Goal: Information Seeking & Learning: Learn about a topic

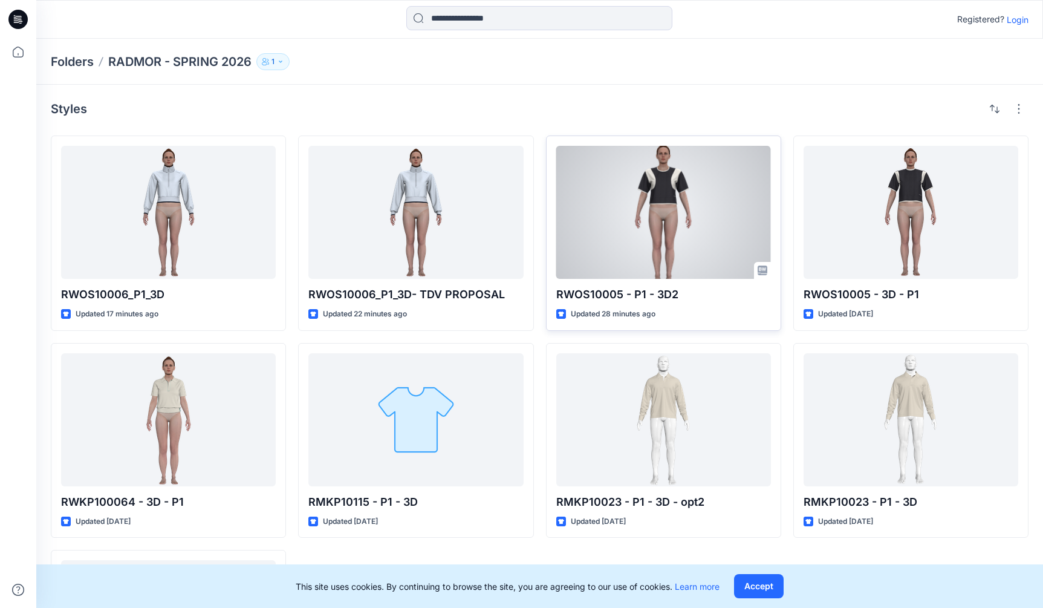
click at [667, 206] on div at bounding box center [663, 212] width 215 height 133
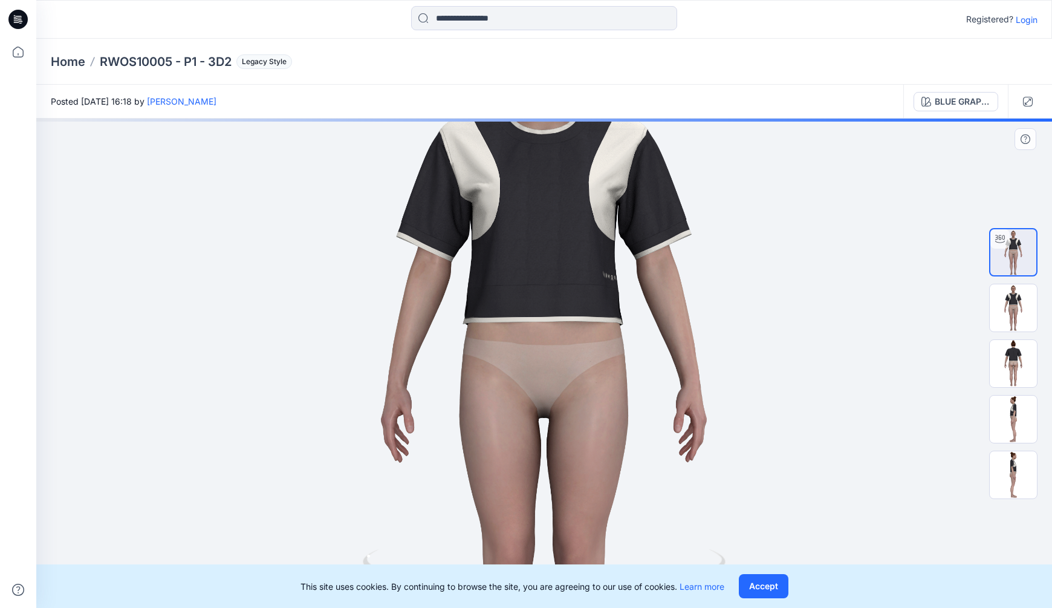
drag, startPoint x: 739, startPoint y: 322, endPoint x: 739, endPoint y: 354, distance: 32.0
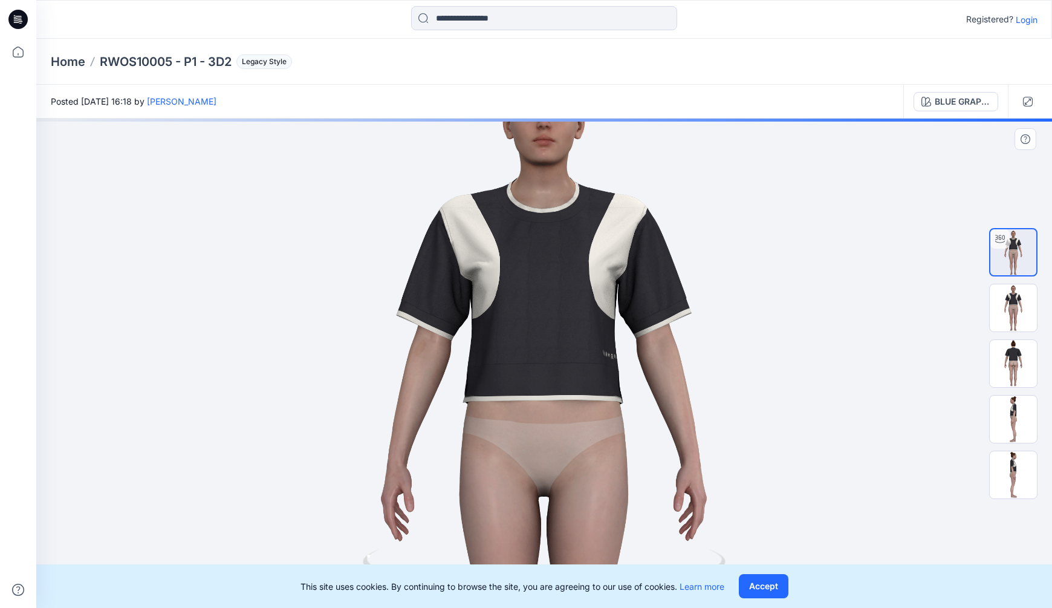
drag, startPoint x: 737, startPoint y: 243, endPoint x: 734, endPoint y: 290, distance: 46.7
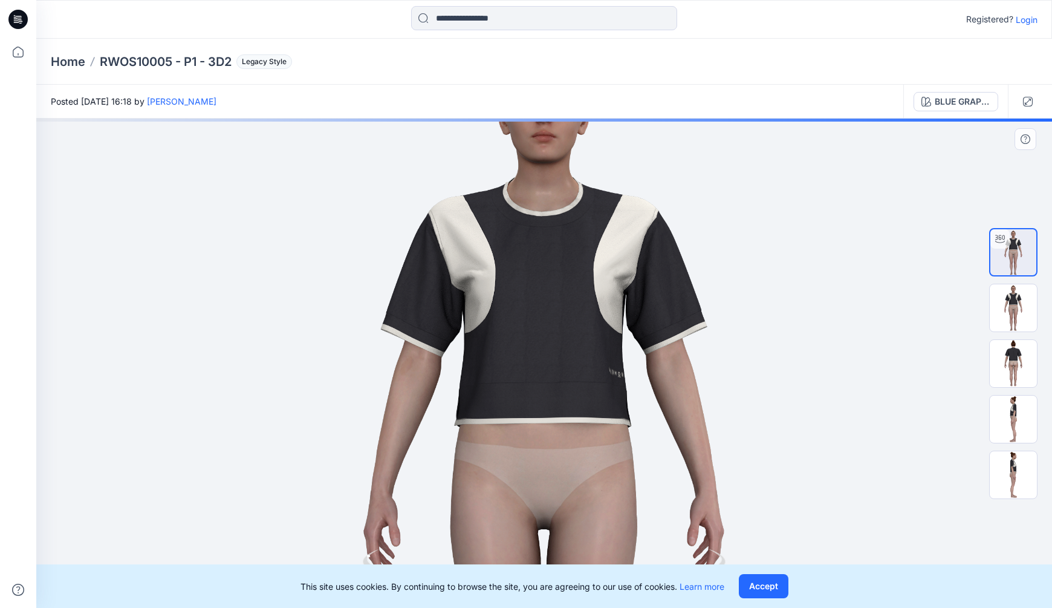
drag, startPoint x: 748, startPoint y: 299, endPoint x: 740, endPoint y: 305, distance: 10.3
click at [740, 305] on img at bounding box center [544, 475] width 935 height 935
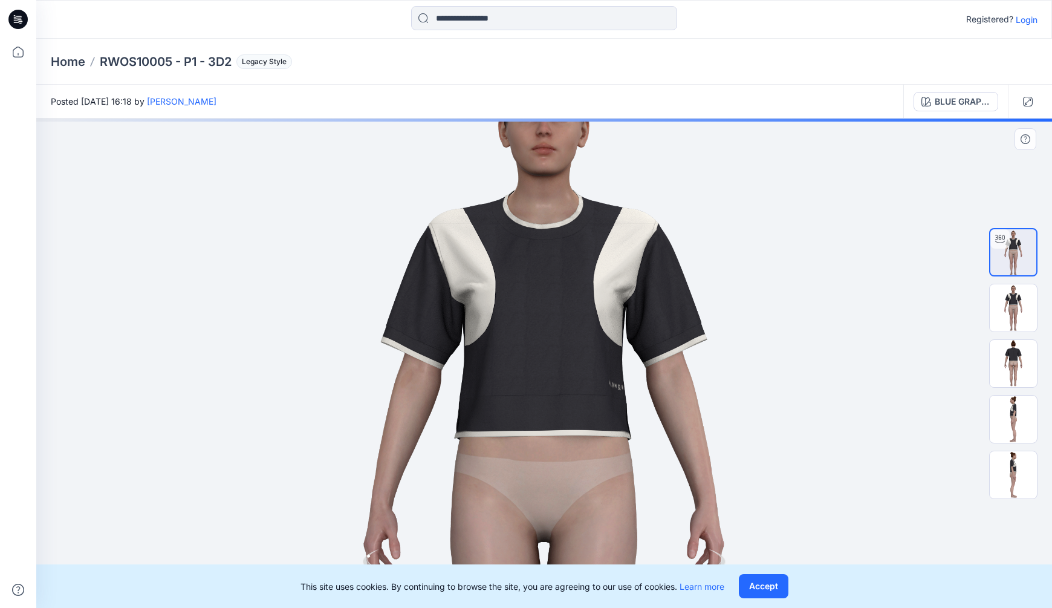
drag, startPoint x: 790, startPoint y: 351, endPoint x: 763, endPoint y: 386, distance: 44.0
click at [768, 365] on img at bounding box center [544, 488] width 935 height 935
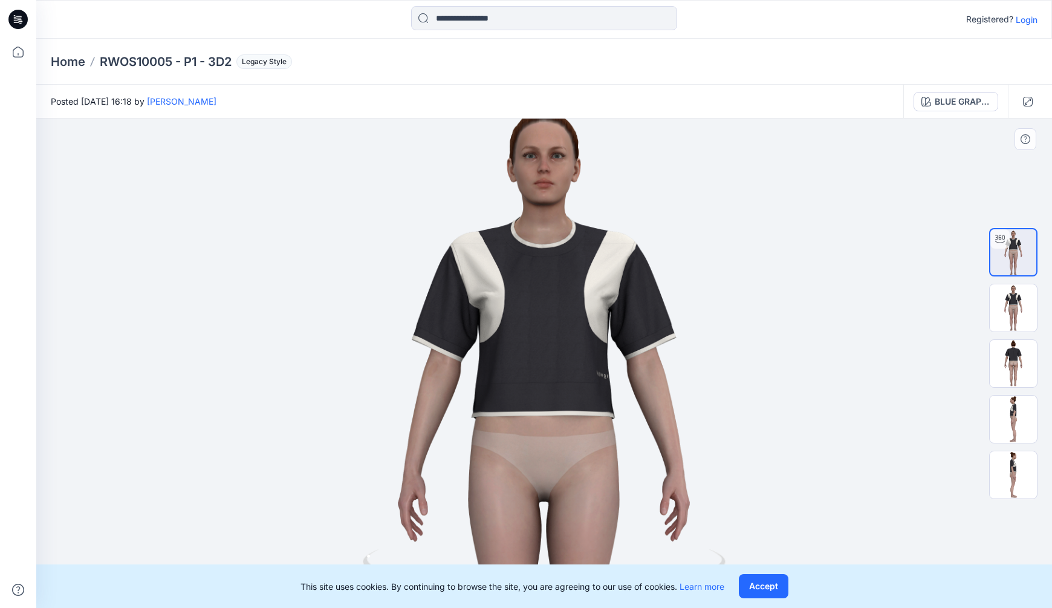
drag, startPoint x: 768, startPoint y: 393, endPoint x: 764, endPoint y: 356, distance: 37.1
click at [726, 407] on img at bounding box center [544, 458] width 756 height 756
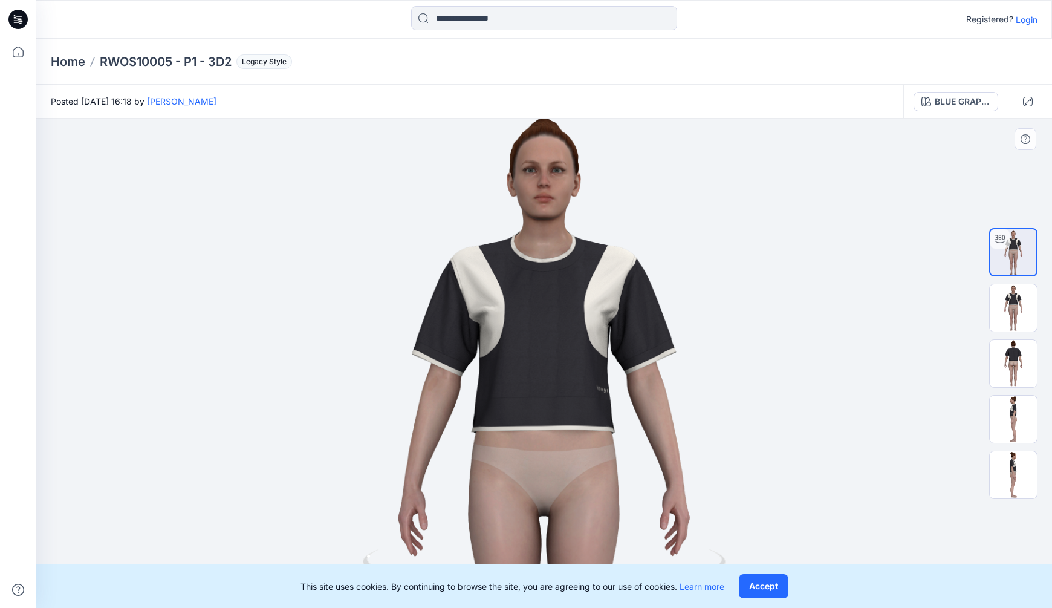
drag, startPoint x: 764, startPoint y: 356, endPoint x: 745, endPoint y: 362, distance: 19.5
click at [718, 372] on img at bounding box center [544, 472] width 756 height 756
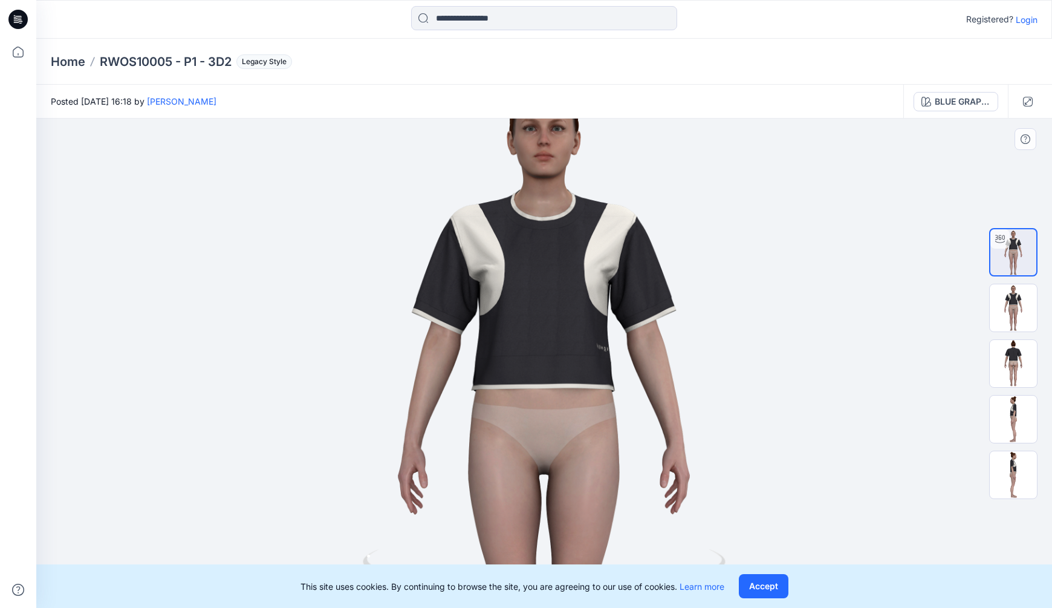
drag, startPoint x: 782, startPoint y: 352, endPoint x: 800, endPoint y: 313, distance: 43.5
click at [800, 313] on img at bounding box center [544, 431] width 756 height 756
click at [1007, 245] on div at bounding box center [999, 238] width 19 height 19
drag, startPoint x: 779, startPoint y: 328, endPoint x: 751, endPoint y: 349, distance: 35.4
click at [751, 349] on img at bounding box center [544, 431] width 756 height 756
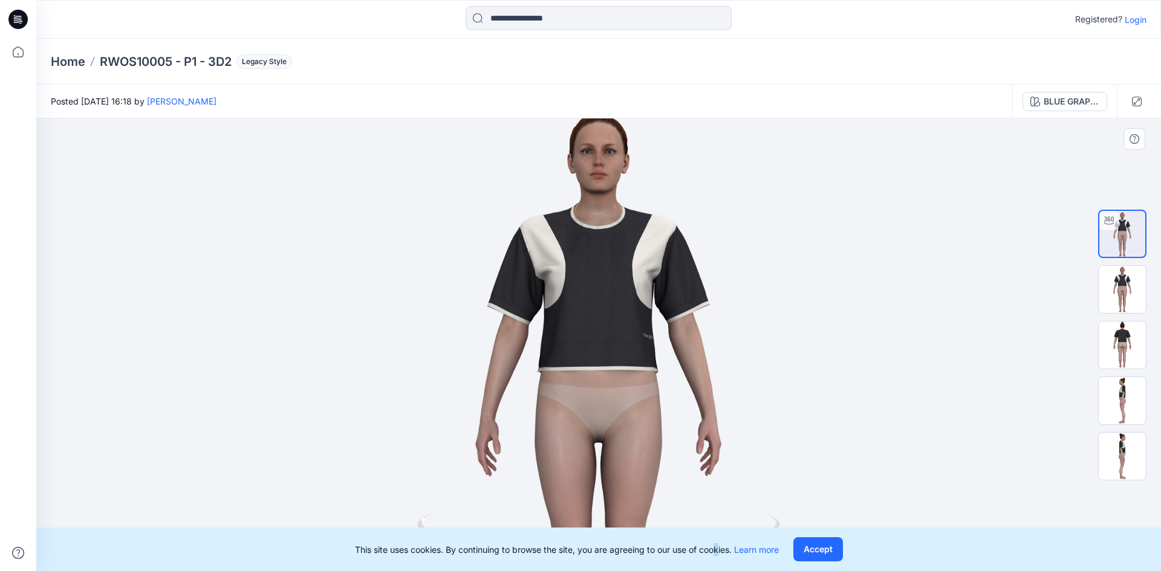
drag, startPoint x: 719, startPoint y: 556, endPoint x: 724, endPoint y: 456, distance: 99.3
click at [713, 545] on p "This site uses cookies. By continuing to browse the site, you are agreeing to o…" at bounding box center [567, 550] width 424 height 13
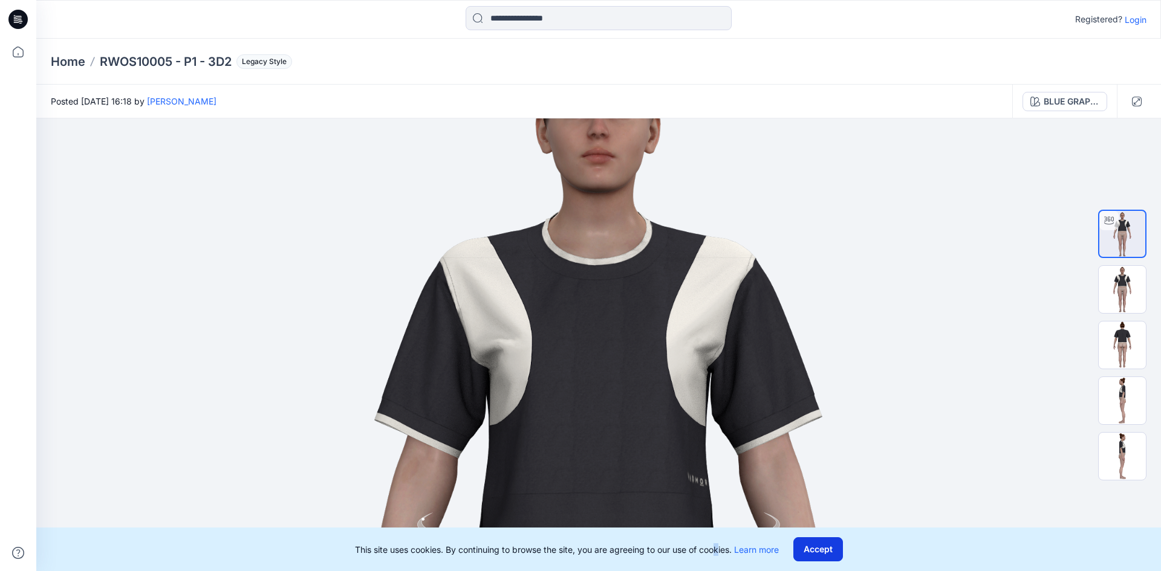
click at [825, 550] on button "Accept" at bounding box center [818, 549] width 50 height 24
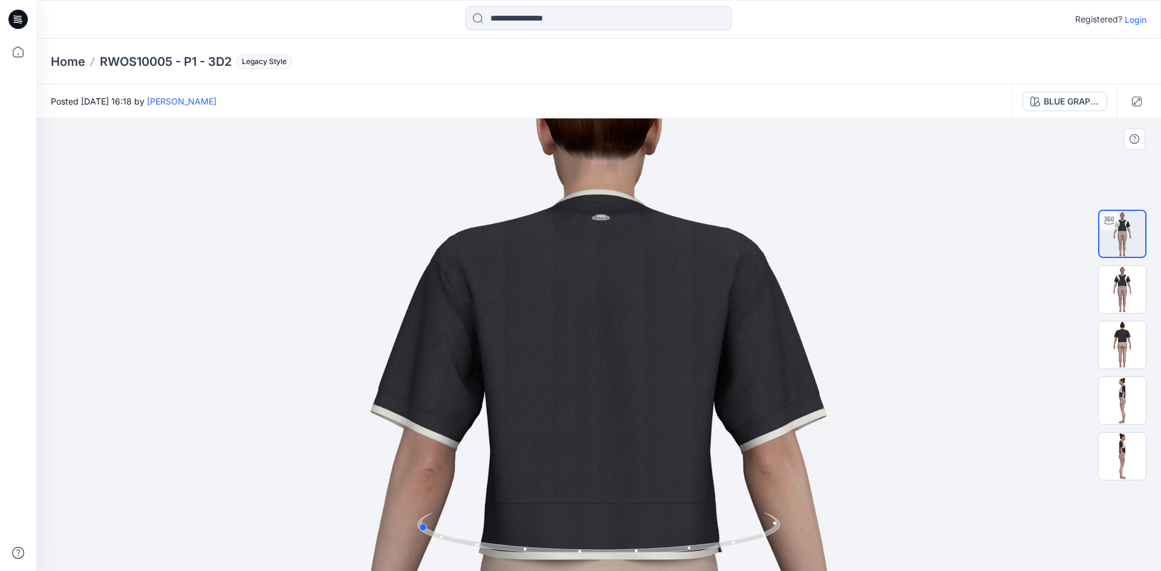
drag, startPoint x: 768, startPoint y: 532, endPoint x: 591, endPoint y: 559, distance: 179.1
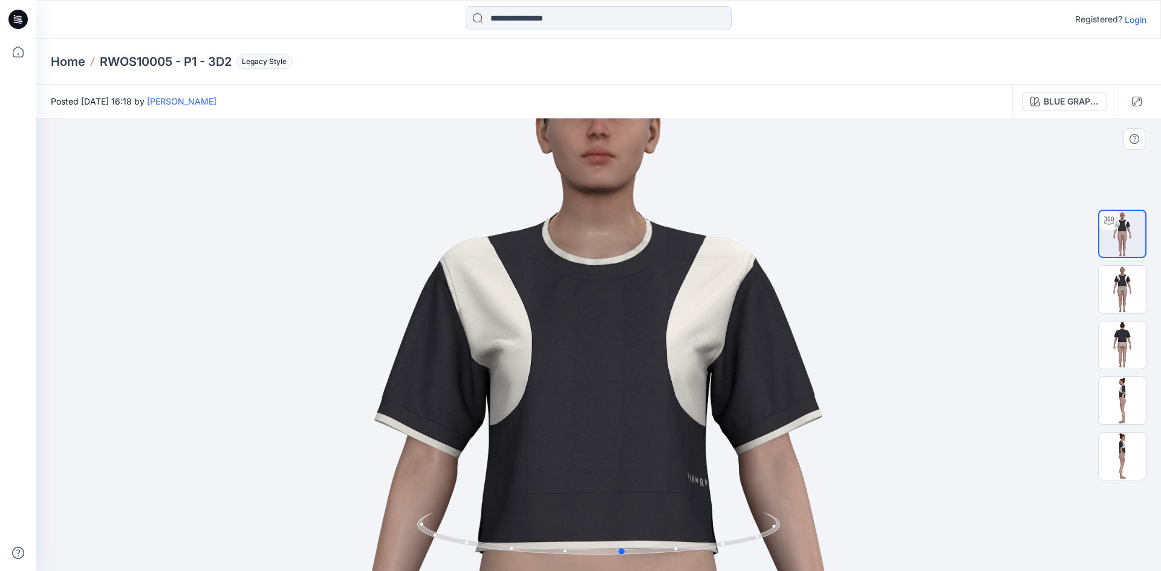
drag, startPoint x: 759, startPoint y: 537, endPoint x: 601, endPoint y: 559, distance: 159.3
click at [601, 559] on div at bounding box center [598, 541] width 363 height 60
